Goal: Information Seeking & Learning: Learn about a topic

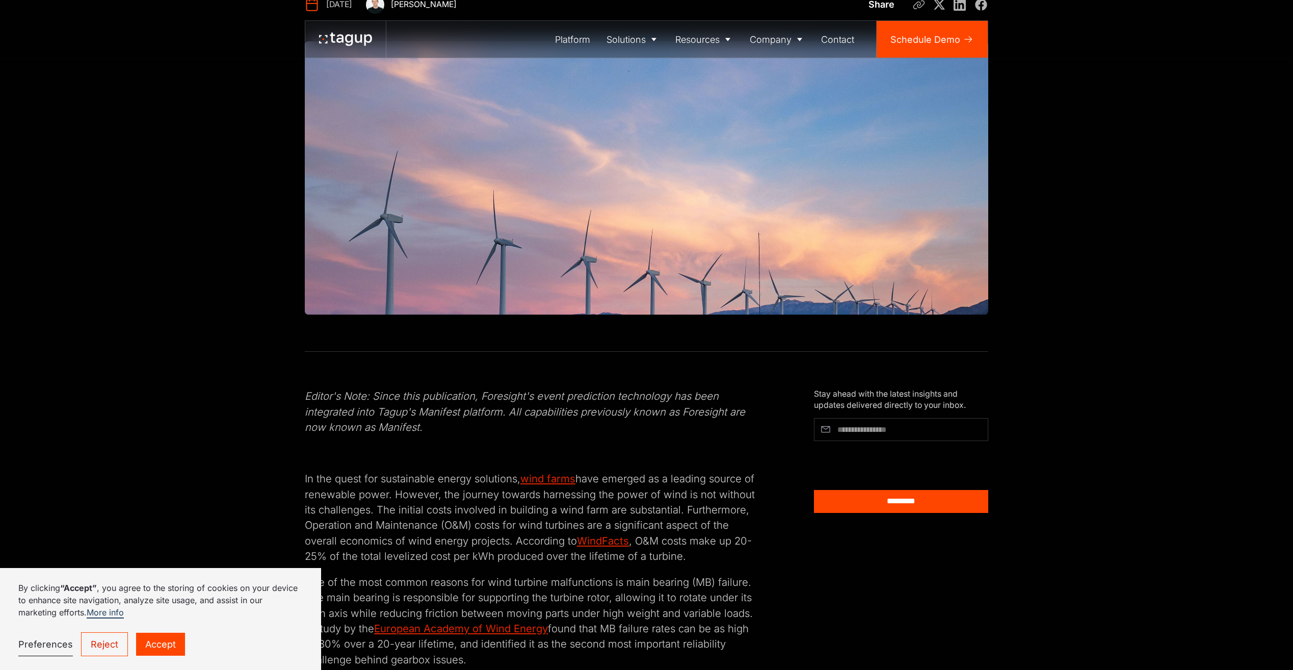
scroll to position [51, 0]
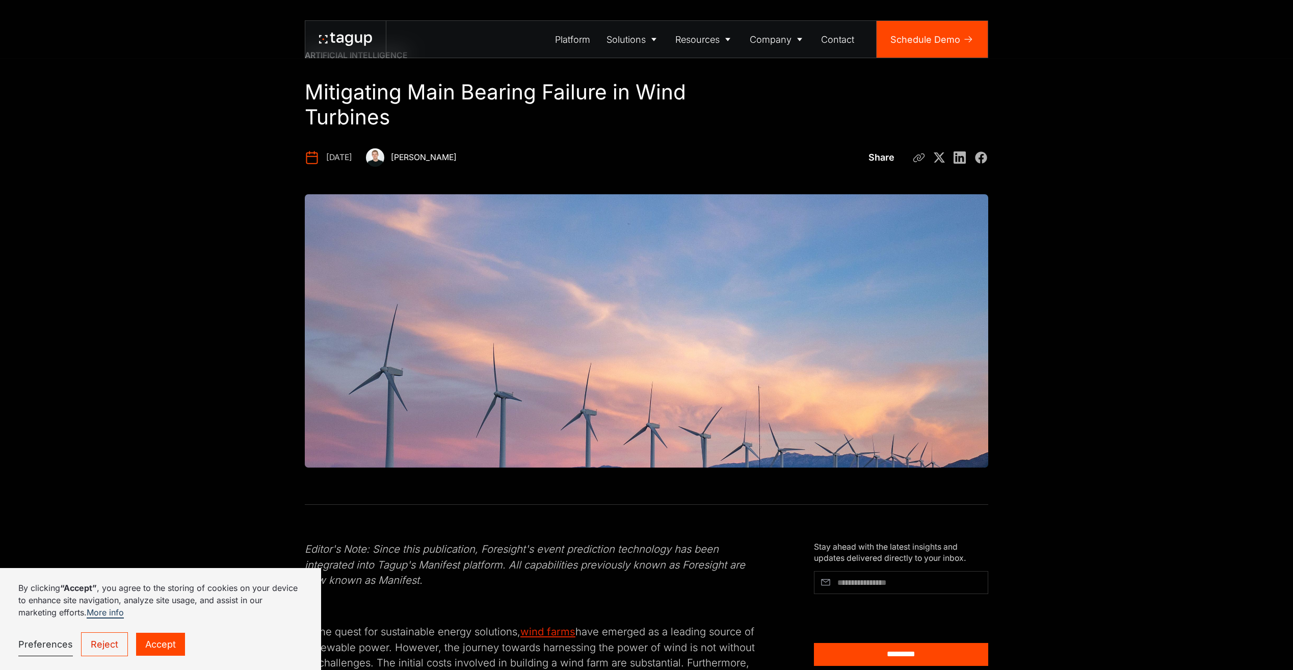
click at [148, 640] on link "Accept" at bounding box center [160, 644] width 49 height 23
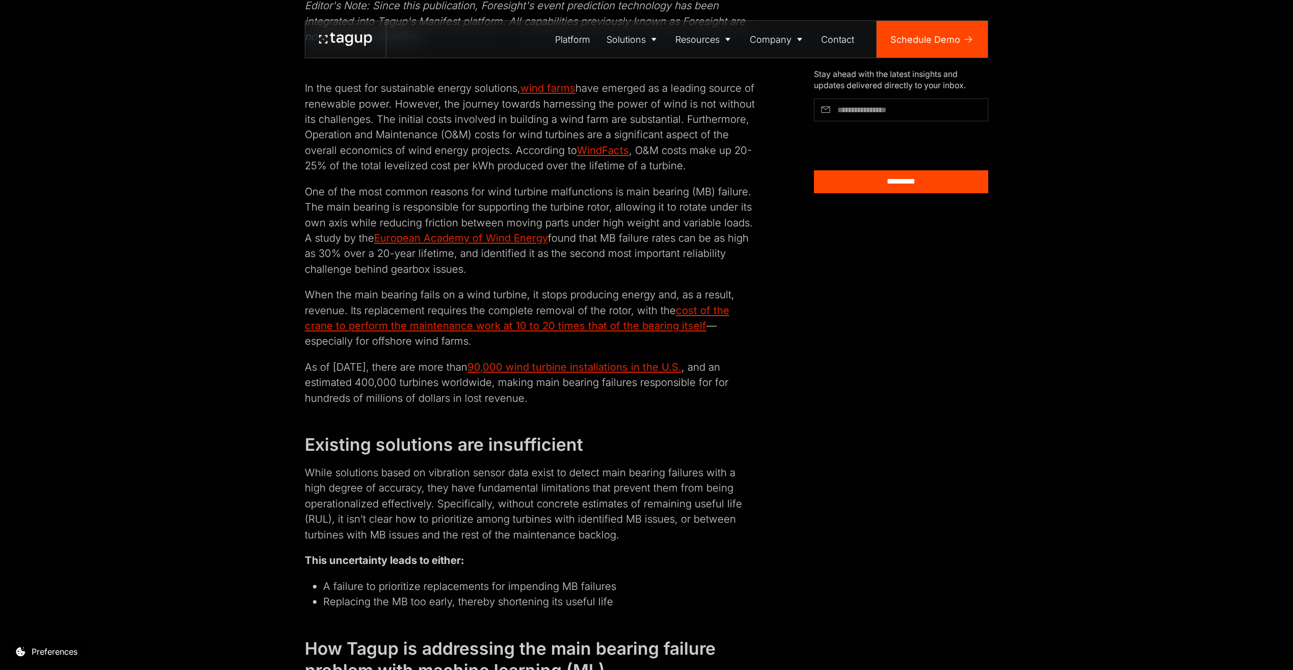
scroll to position [612, 0]
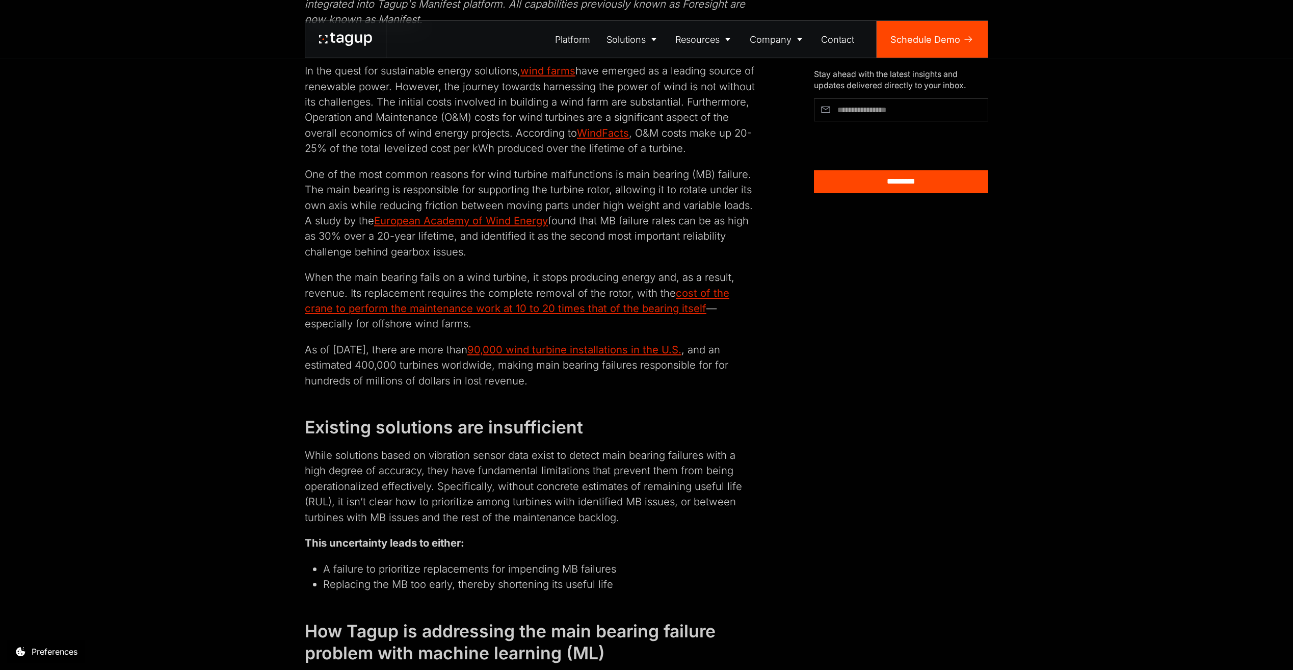
click at [457, 489] on p "While solutions based on vibration sensor data exist to detect main bearing fai…" at bounding box center [532, 486] width 454 height 77
drag, startPoint x: 457, startPoint y: 489, endPoint x: 472, endPoint y: 501, distance: 19.3
click at [472, 501] on p "While solutions based on vibration sensor data exist to detect main bearing fai…" at bounding box center [532, 486] width 454 height 77
click at [472, 489] on p "While solutions based on vibration sensor data exist to detect main bearing fai…" at bounding box center [532, 486] width 454 height 77
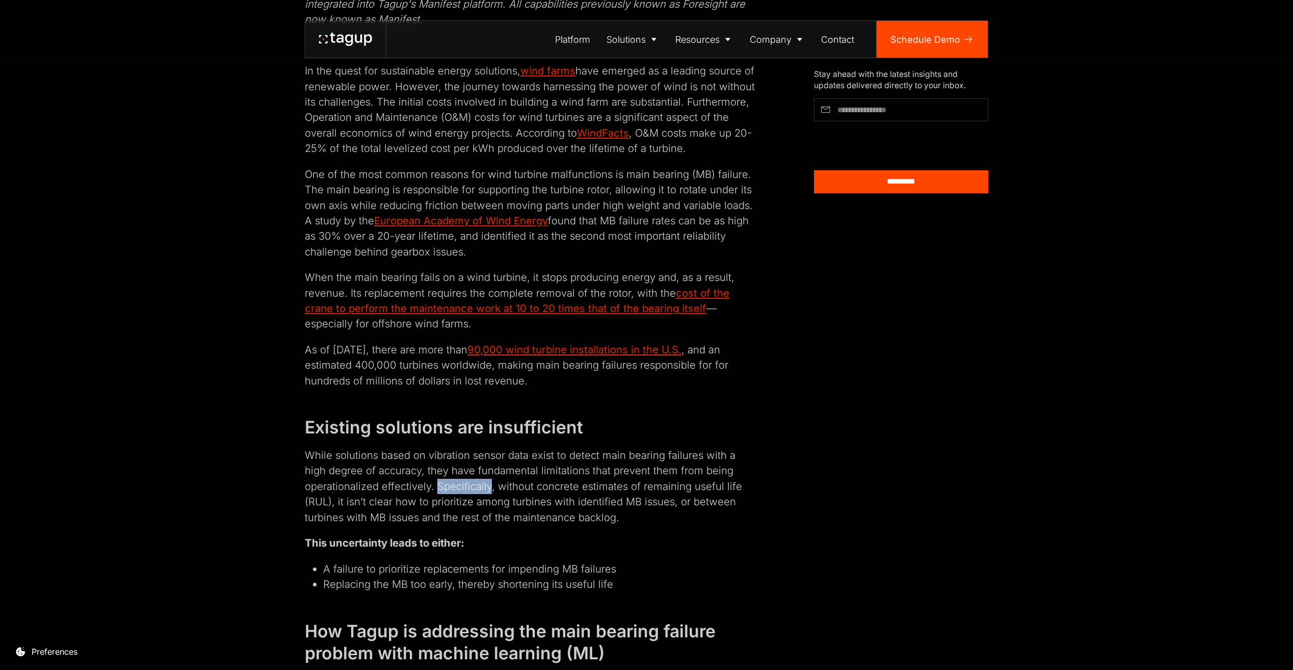
click at [472, 489] on p "While solutions based on vibration sensor data exist to detect main bearing fai…" at bounding box center [532, 486] width 454 height 77
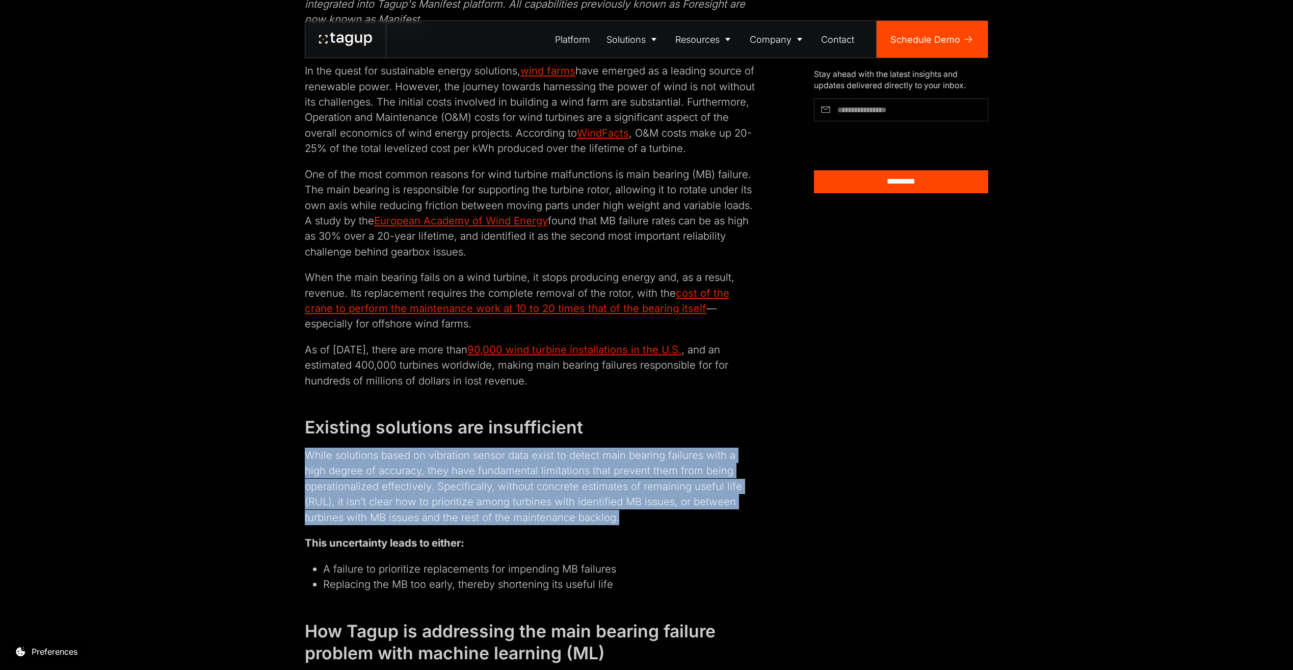
click at [472, 489] on p "While solutions based on vibration sensor data exist to detect main bearing fai…" at bounding box center [532, 486] width 454 height 77
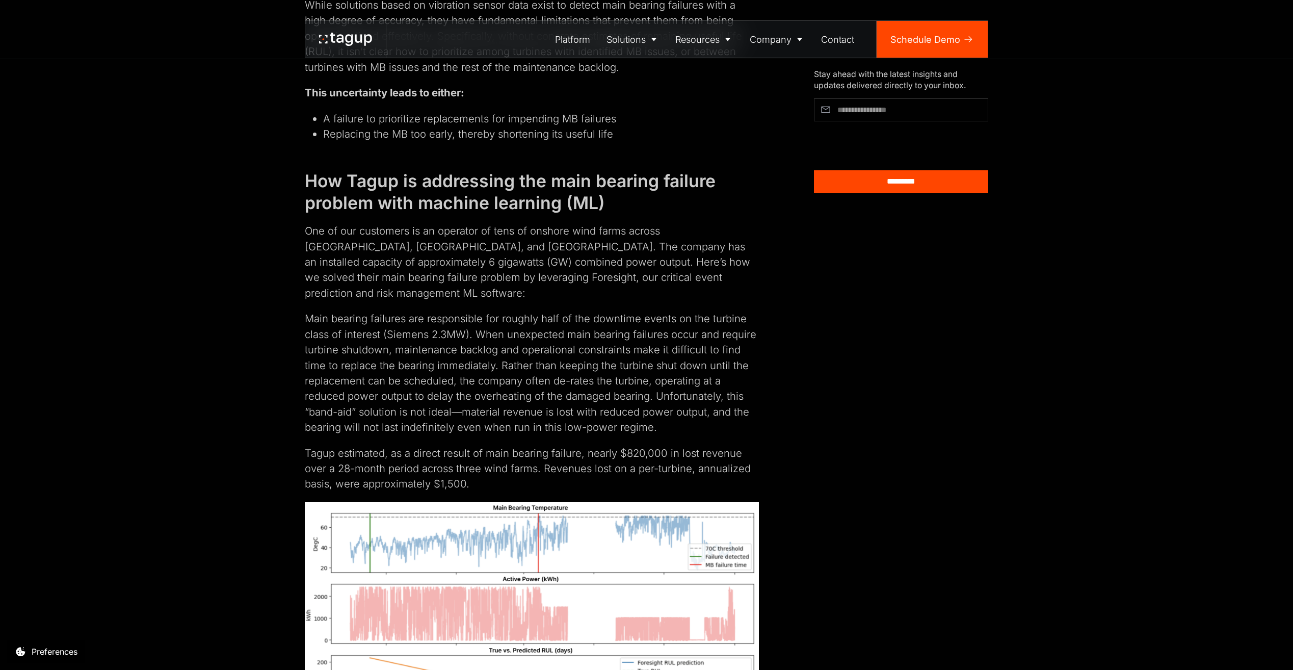
scroll to position [1070, 0]
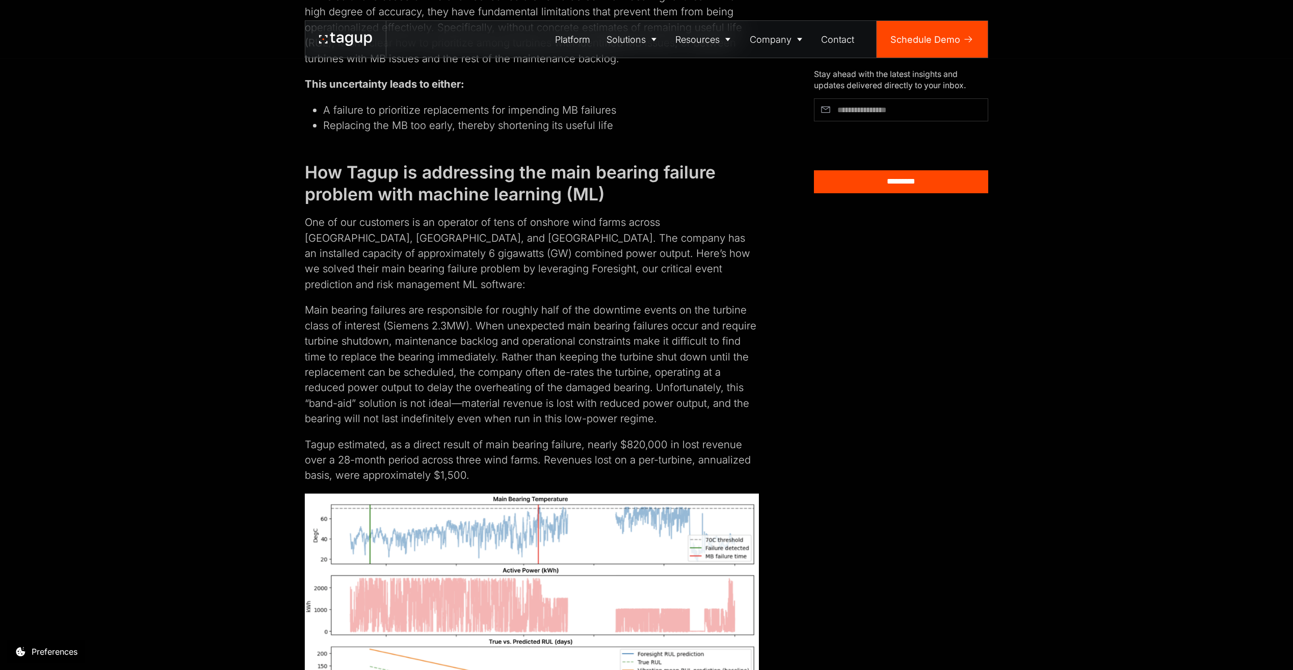
click at [356, 173] on h2 "How Tagup is addressing the main bearing failure problem with machine learning …" at bounding box center [532, 183] width 454 height 45
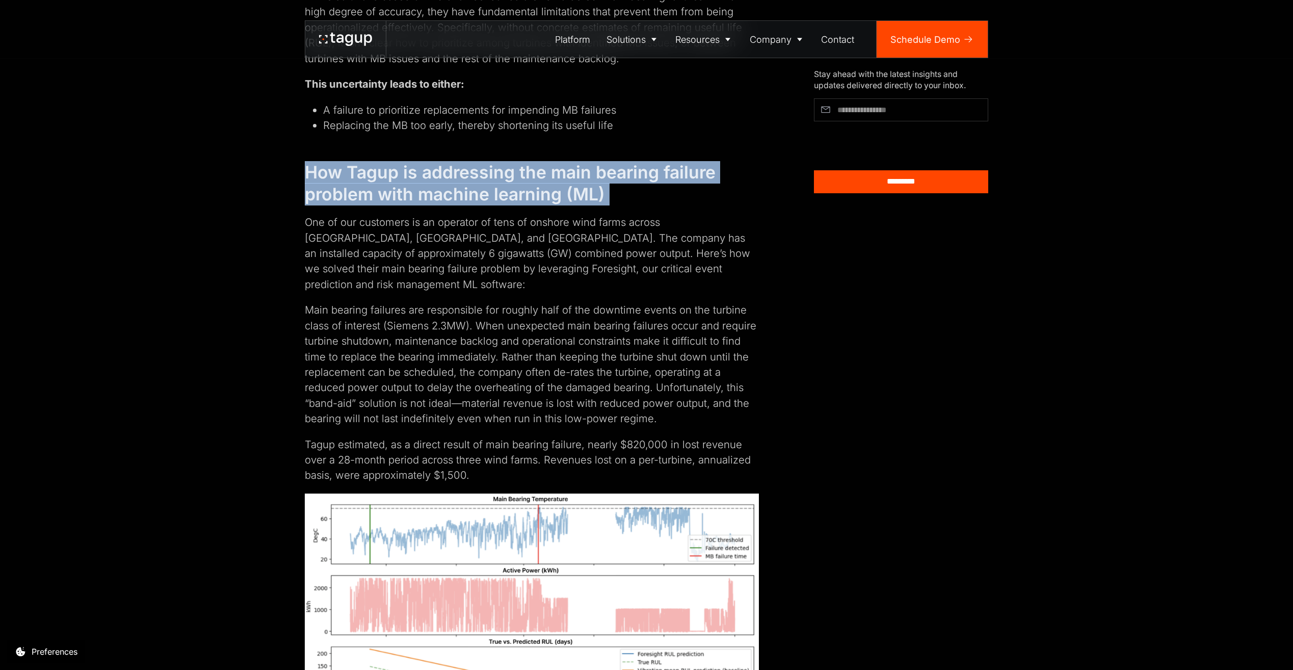
click at [356, 173] on h2 "How Tagup is addressing the main bearing failure problem with machine learning …" at bounding box center [532, 183] width 454 height 45
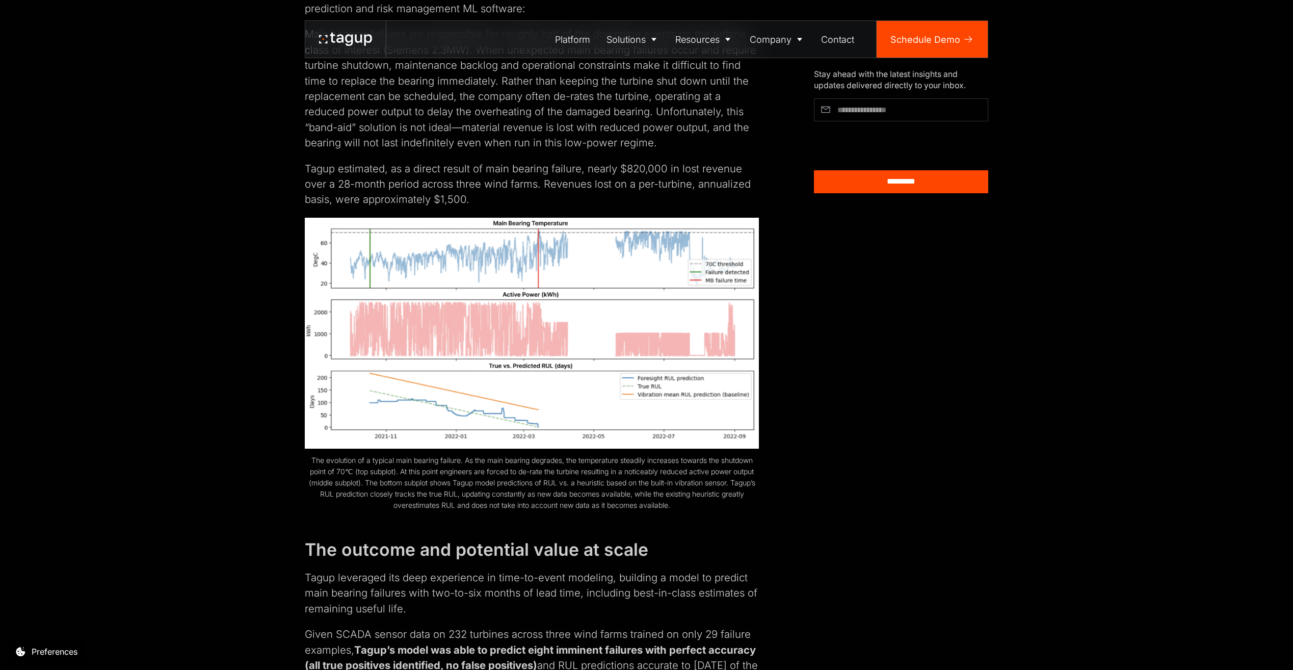
scroll to position [1121, 0]
